Goal: Subscribe to service/newsletter

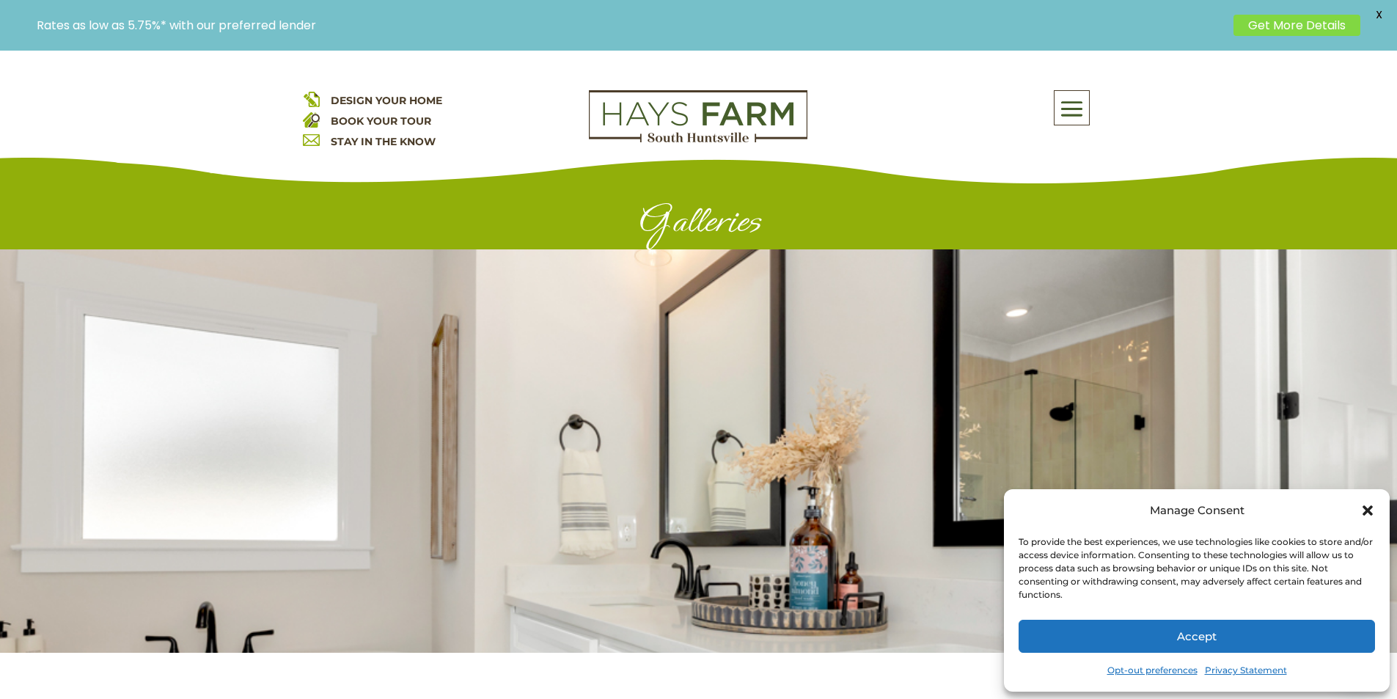
click at [343, 137] on link "STAY IN THE KNOW" at bounding box center [383, 141] width 105 height 13
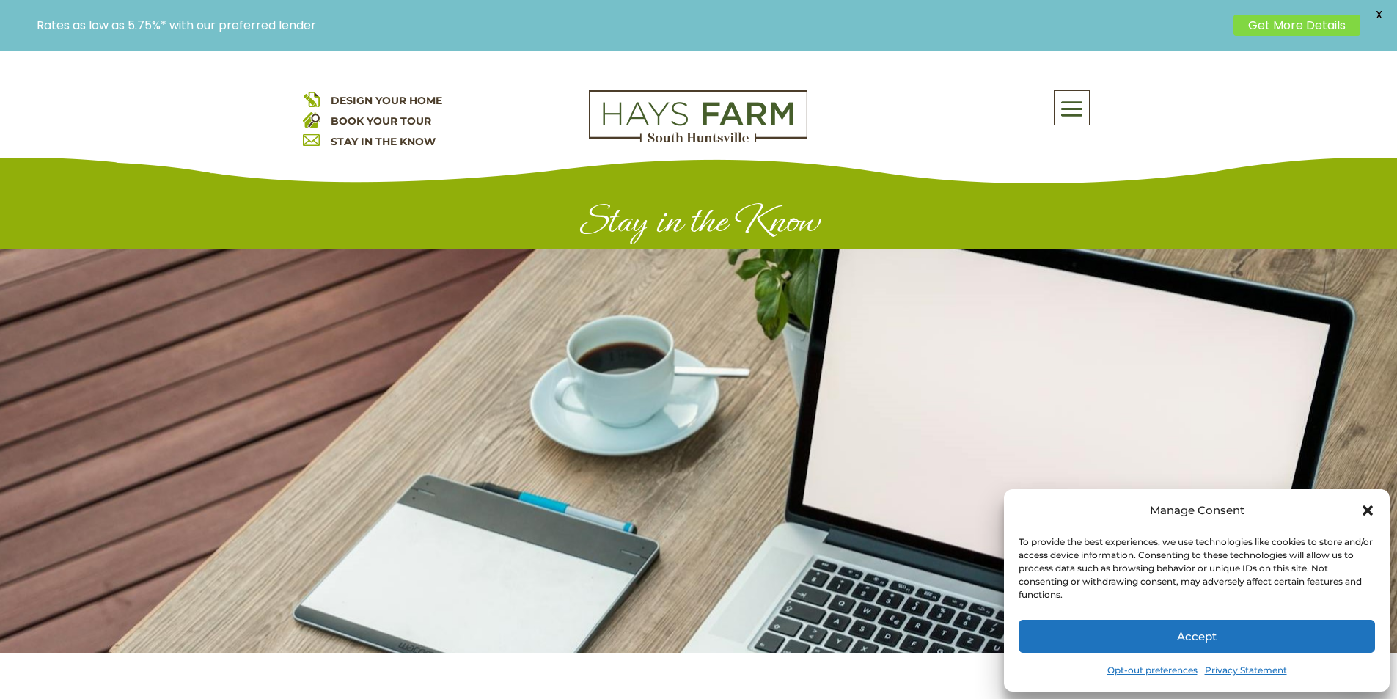
click at [1129, 663] on link "Opt-out preferences" at bounding box center [1153, 670] width 90 height 21
